Goal: Task Accomplishment & Management: Use online tool/utility

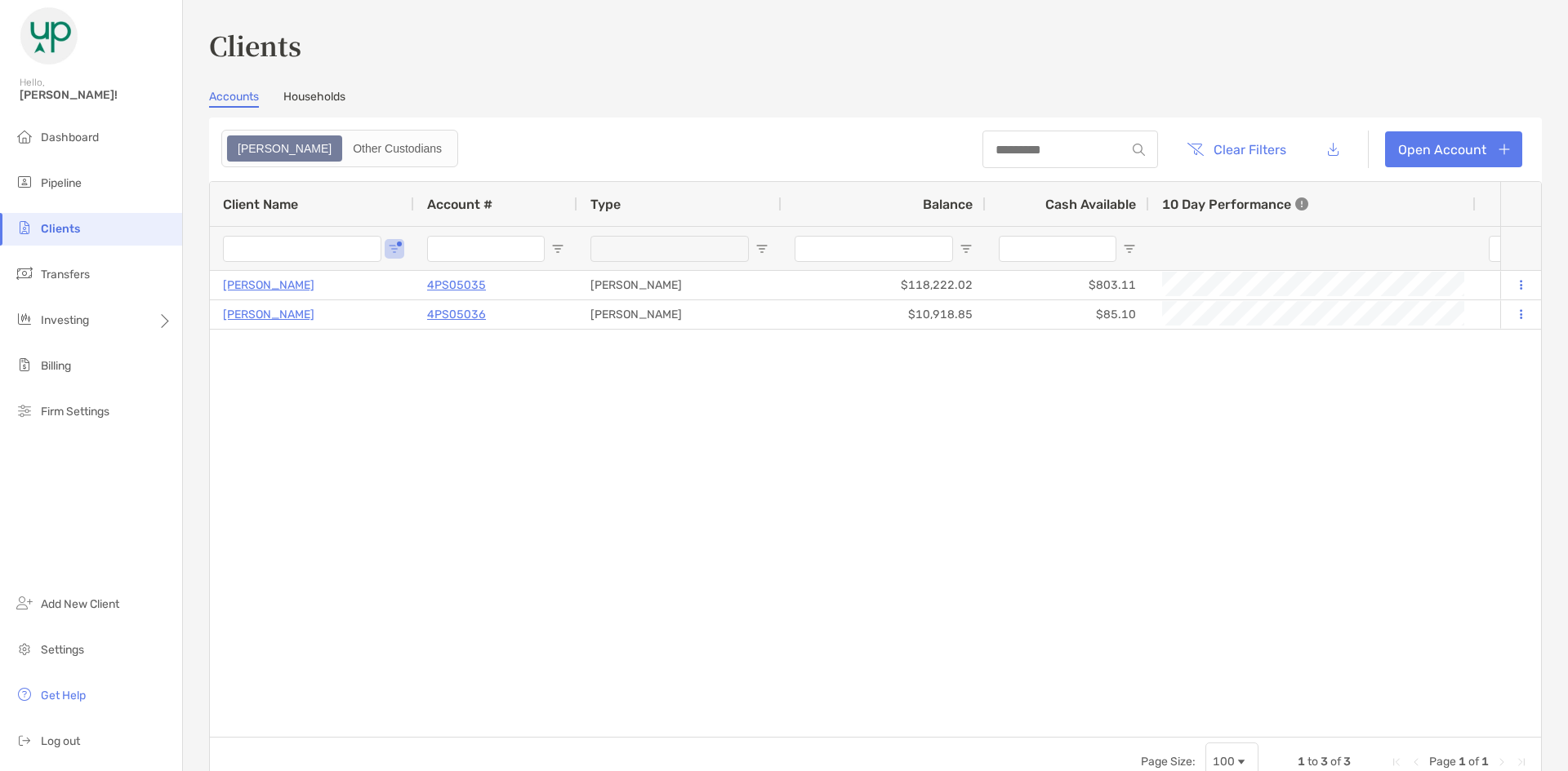
type input "*****"
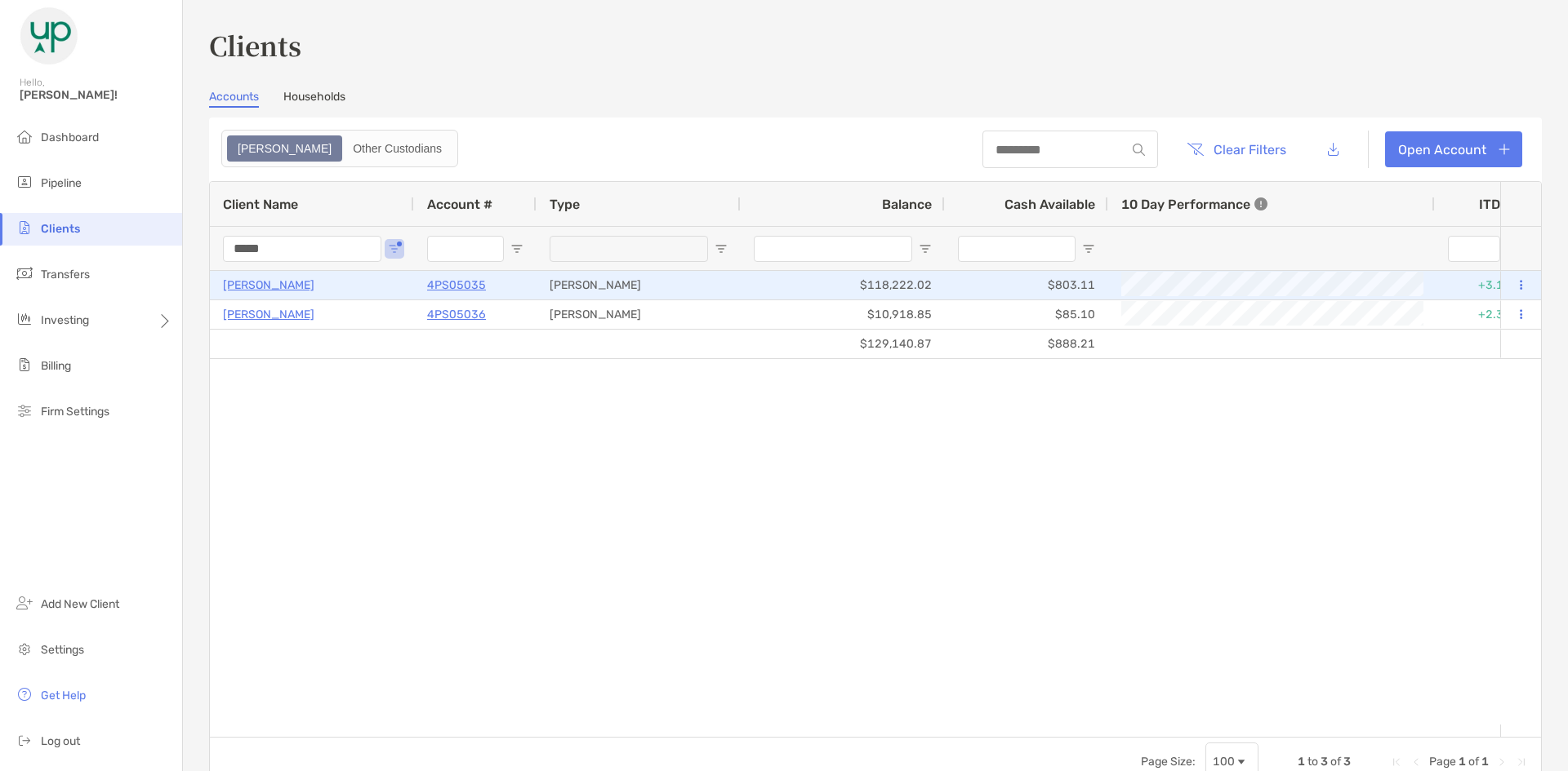
click at [275, 288] on p "[PERSON_NAME]" at bounding box center [269, 284] width 91 height 20
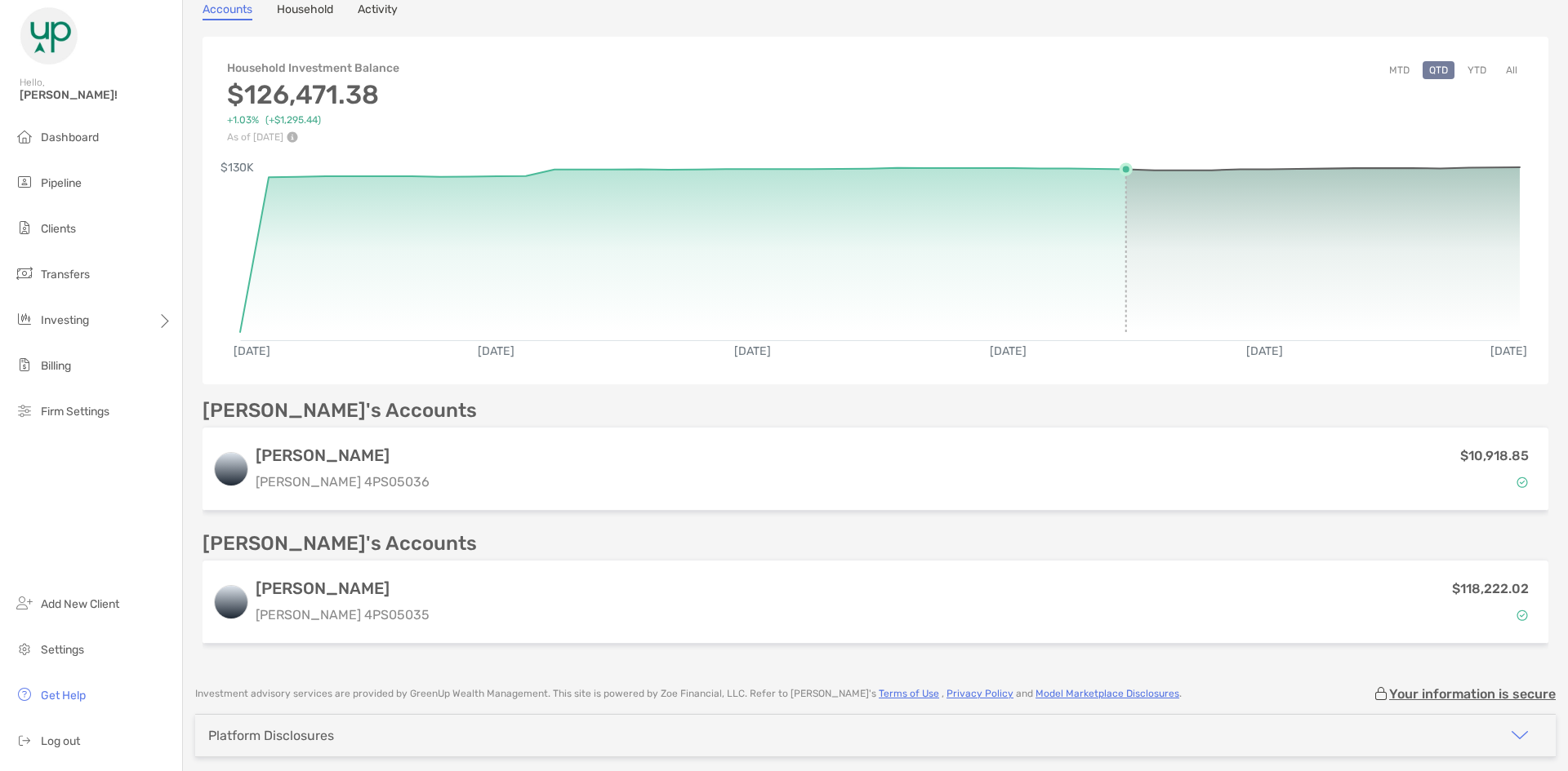
scroll to position [176, 0]
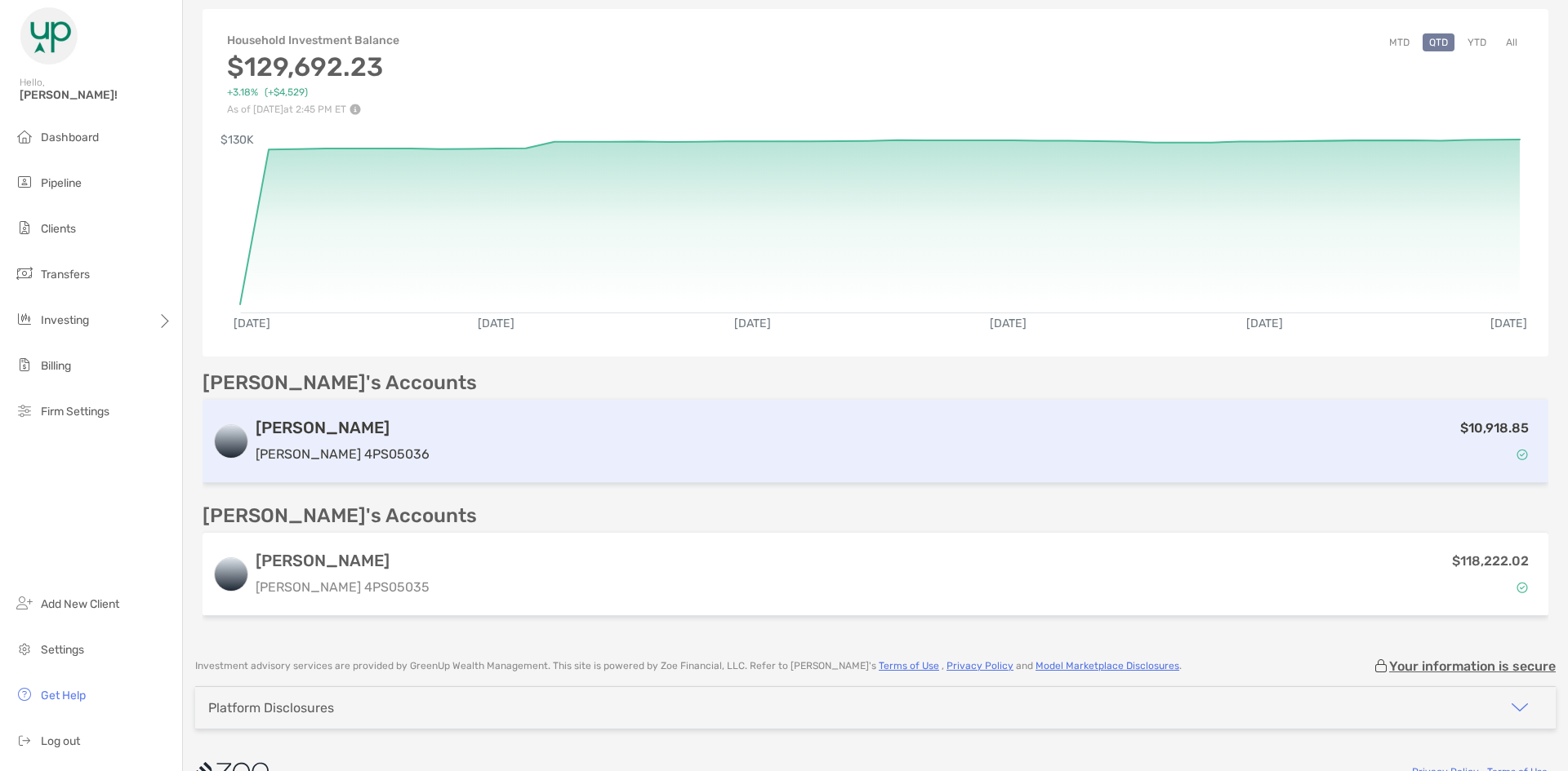
click at [436, 418] on div "$10,918.85" at bounding box center [987, 442] width 1102 height 47
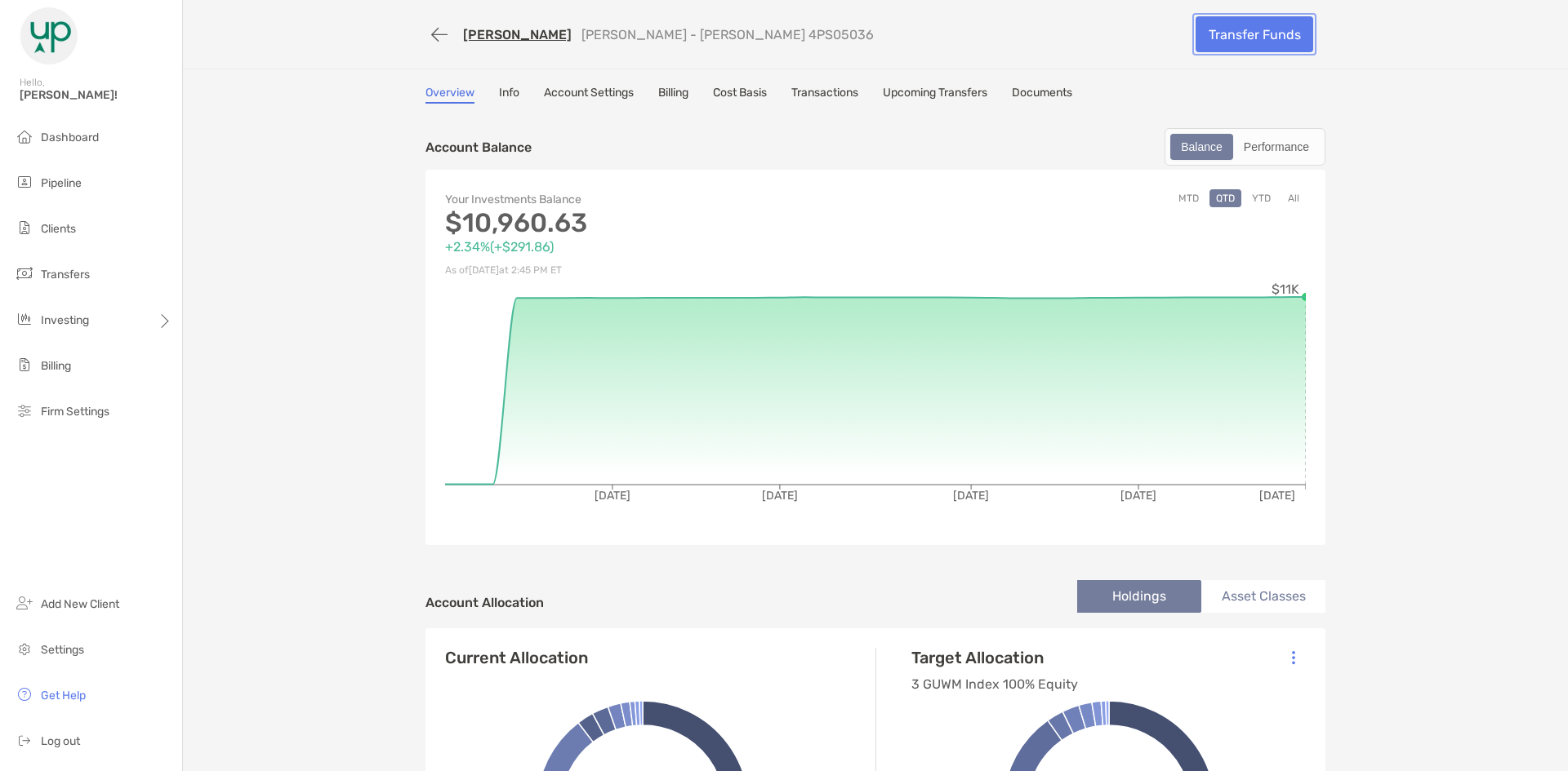
click at [1223, 33] on link "Transfer Funds" at bounding box center [1254, 34] width 117 height 36
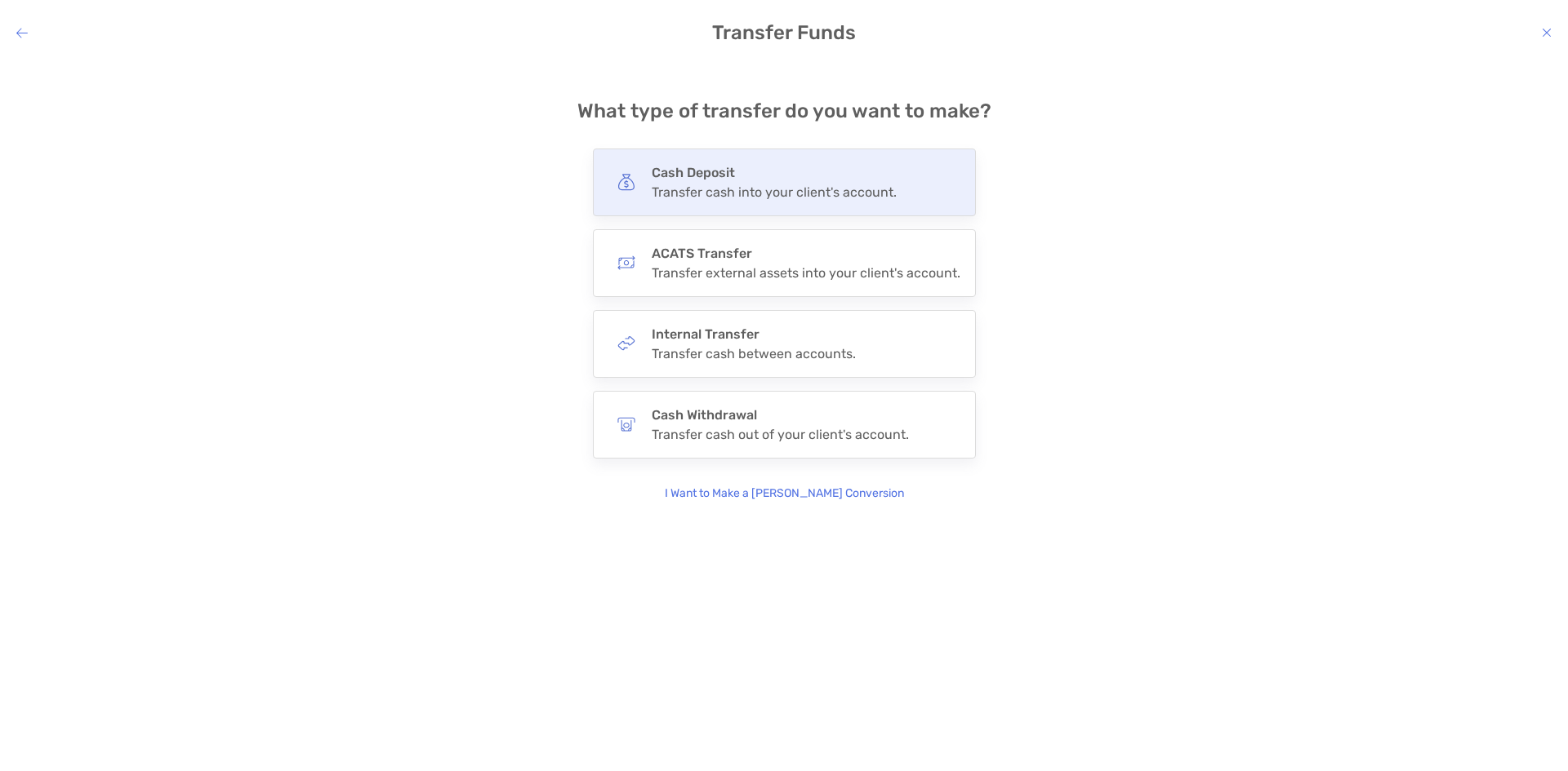
click at [761, 191] on div "Transfer cash into your client's account." at bounding box center [774, 193] width 245 height 16
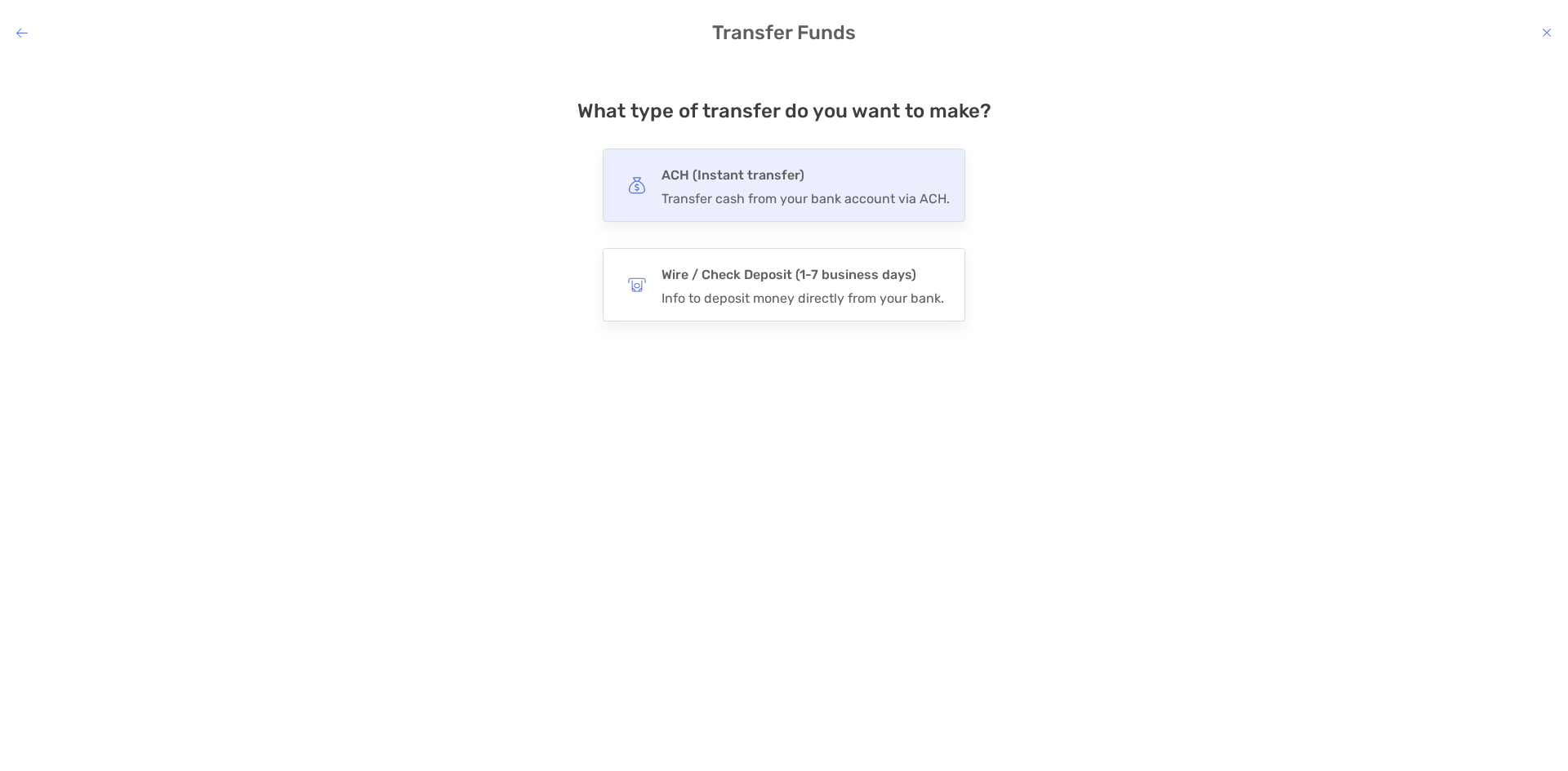
click at [769, 192] on div "Transfer cash from your bank account via ACH." at bounding box center [805, 199] width 288 height 16
click at [0, 0] on input "***" at bounding box center [0, 0] width 0 height 0
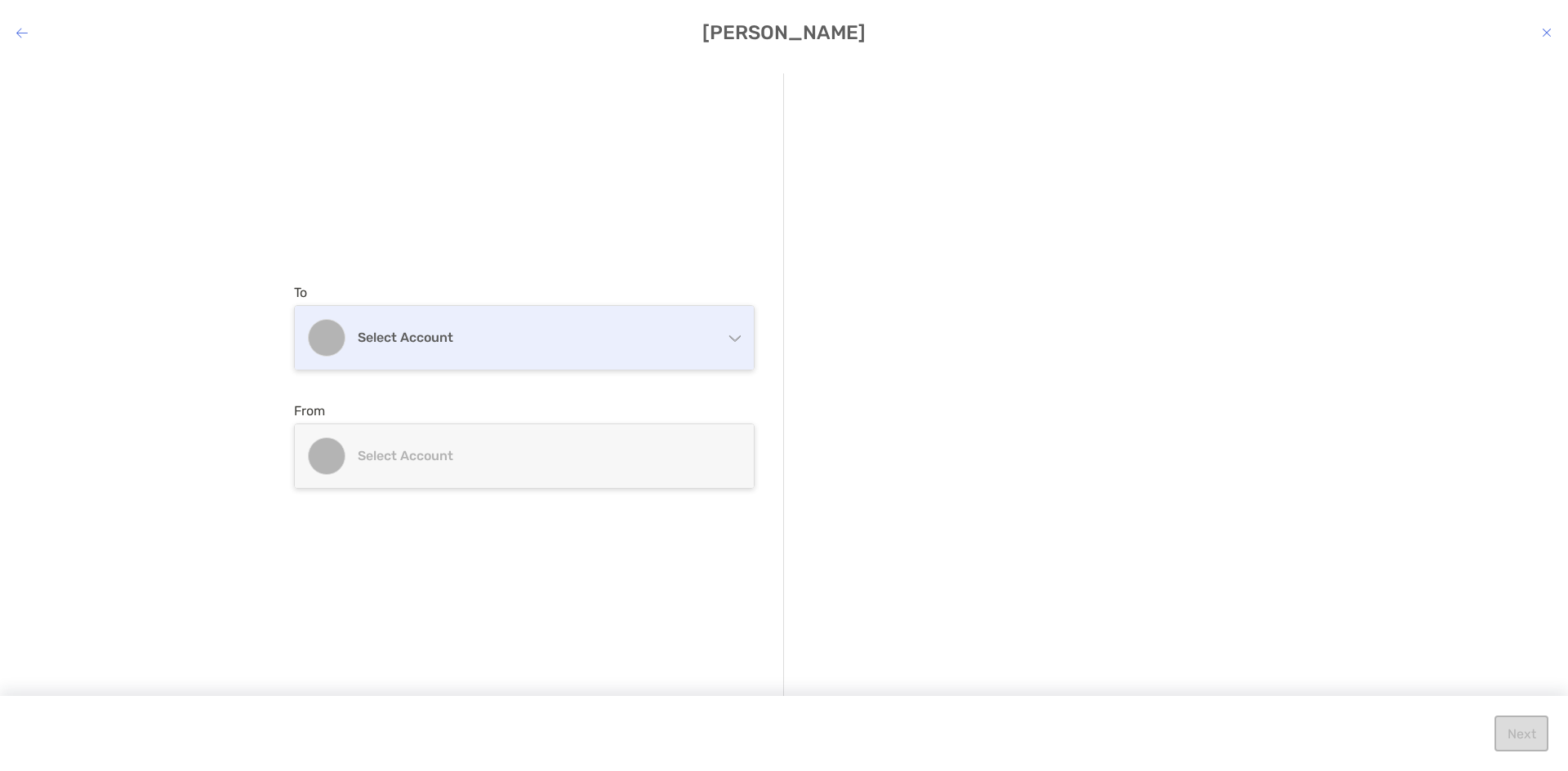
click at [495, 356] on div "Select account" at bounding box center [524, 338] width 459 height 64
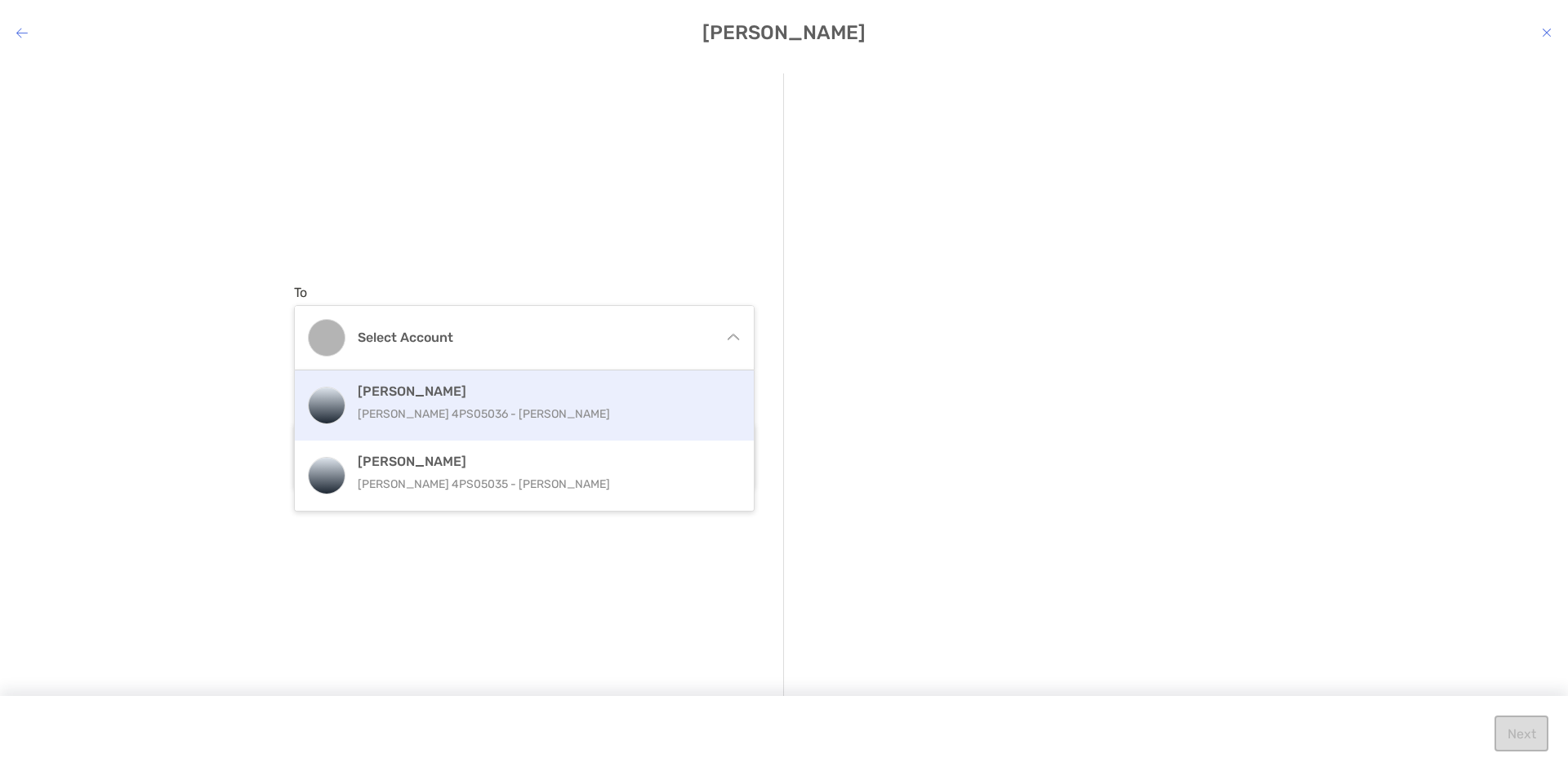
click at [499, 391] on h4 "[PERSON_NAME]" at bounding box center [542, 391] width 369 height 16
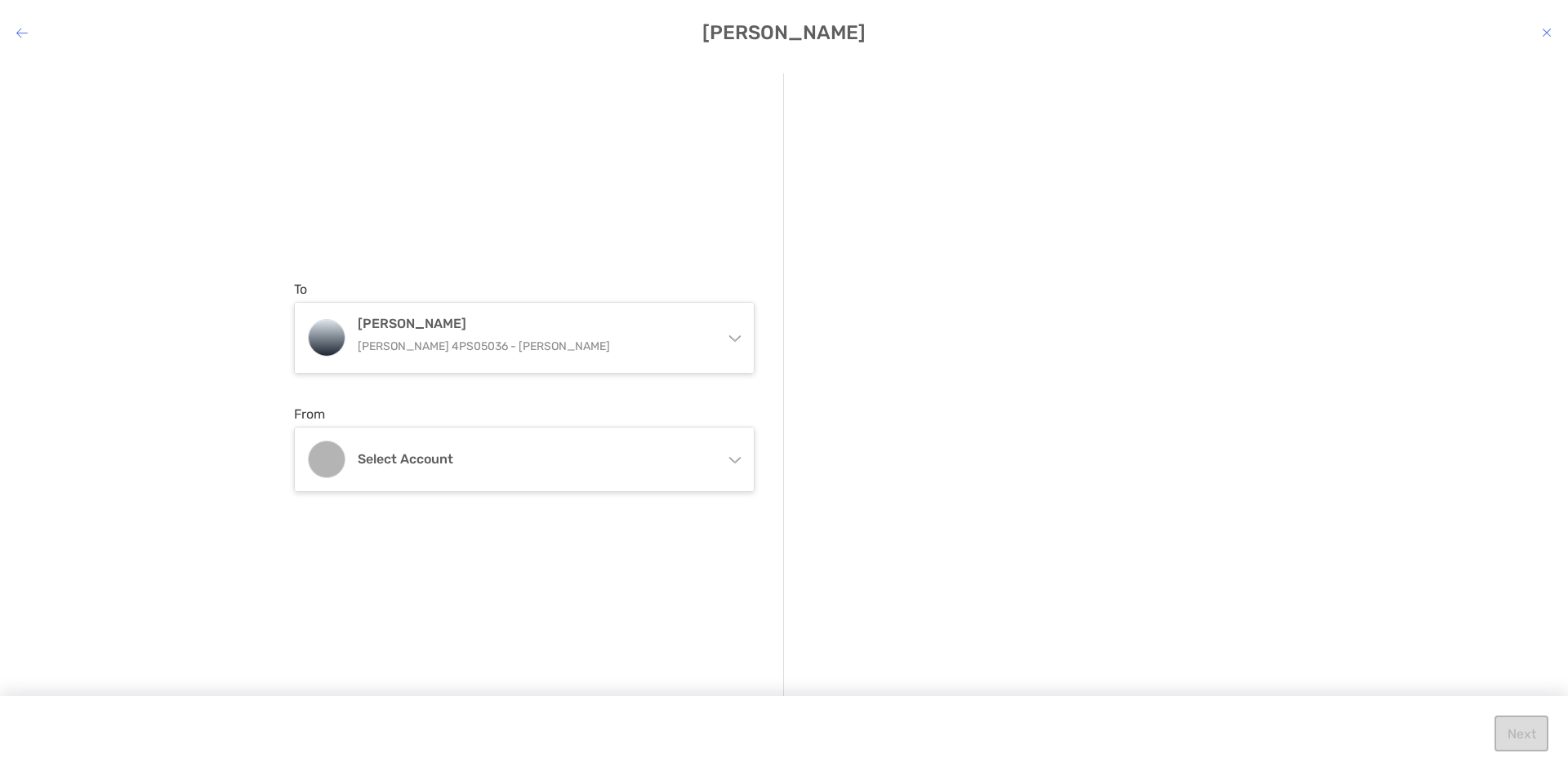
click at [510, 445] on div "Select account" at bounding box center [524, 459] width 459 height 64
click at [573, 169] on div "To [PERSON_NAME] [PERSON_NAME] 4PS05036 - [PERSON_NAME] [PERSON_NAME] [PERSON_N…" at bounding box center [539, 386] width 490 height 626
click at [23, 37] on icon "modal" at bounding box center [22, 32] width 11 height 13
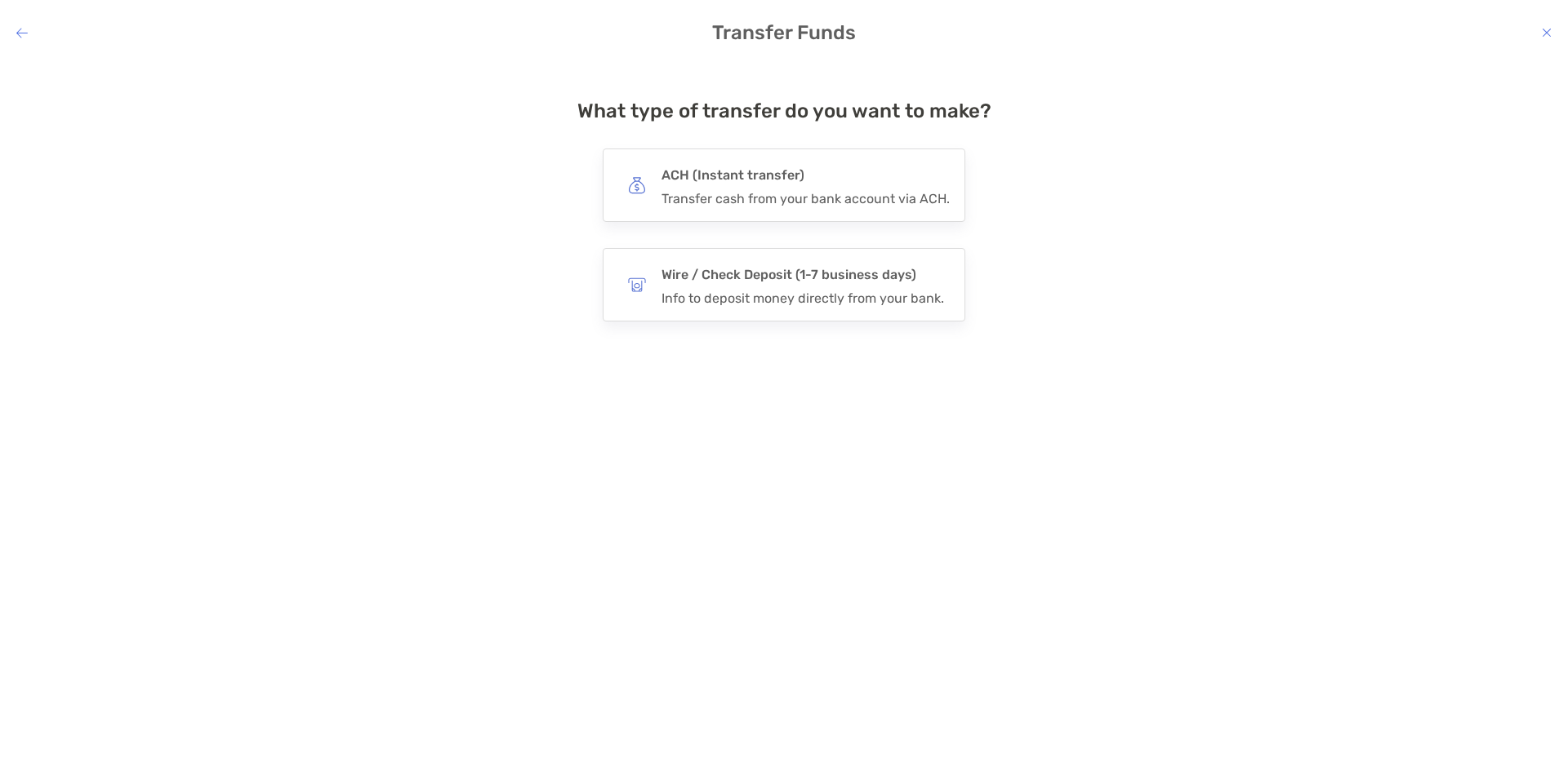
click at [23, 37] on icon "modal" at bounding box center [22, 32] width 11 height 13
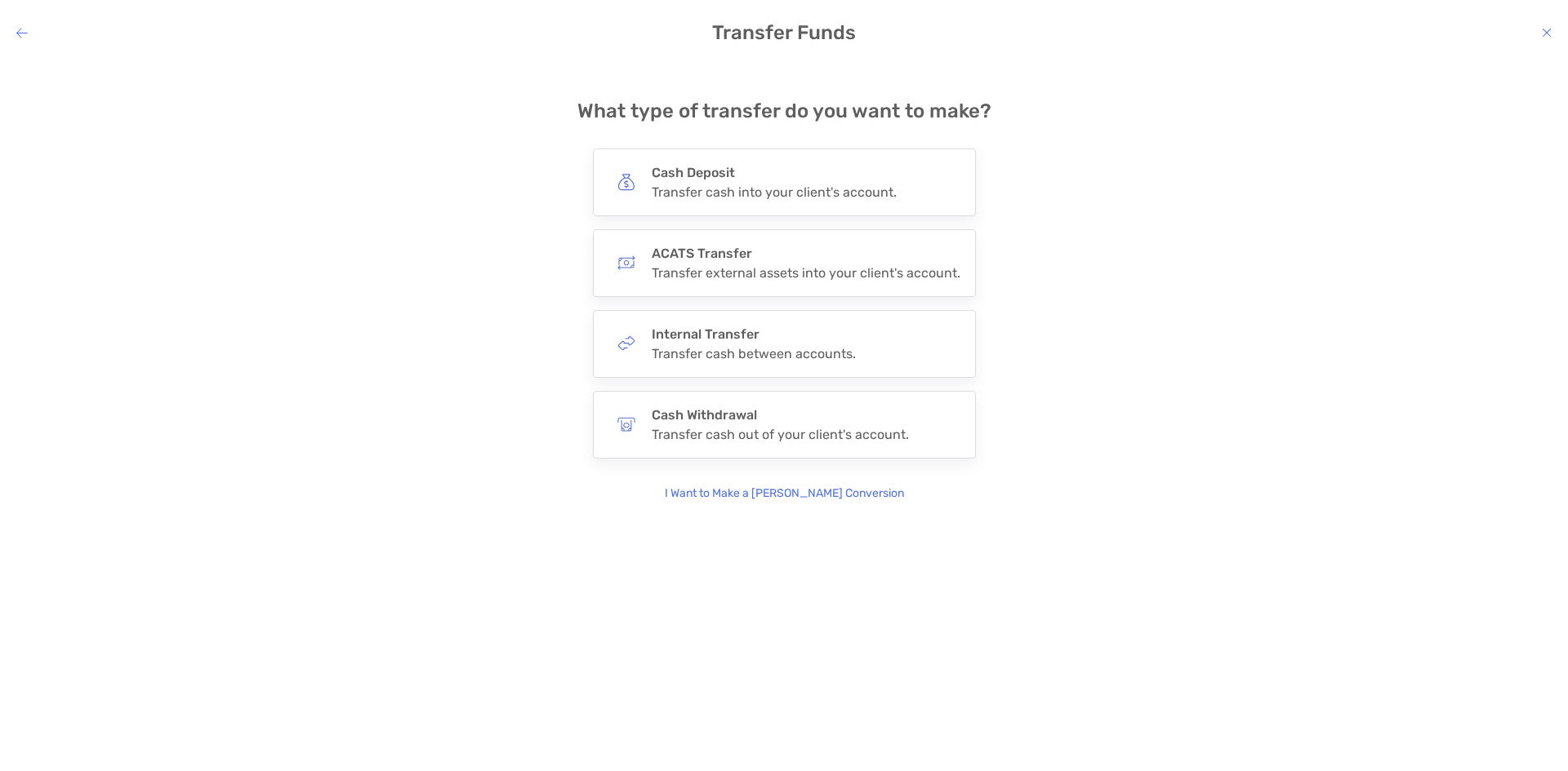
click at [23, 37] on icon "modal" at bounding box center [22, 32] width 11 height 13
